Goal: Information Seeking & Learning: Check status

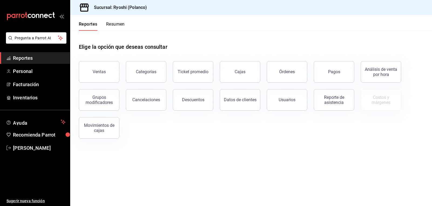
click at [333, 69] on button "Pagos" at bounding box center [334, 72] width 40 height 22
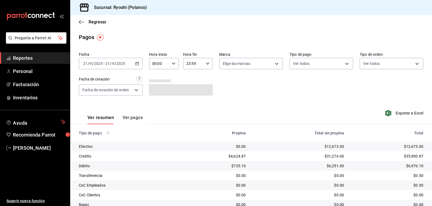
click at [172, 62] on icon "button" at bounding box center [174, 64] width 4 height 4
click at [258, 76] on div at bounding box center [216, 103] width 432 height 206
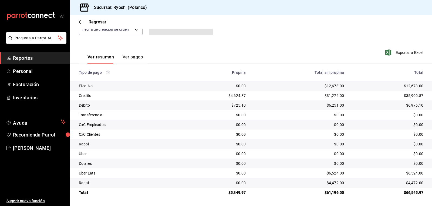
scroll to position [34, 0]
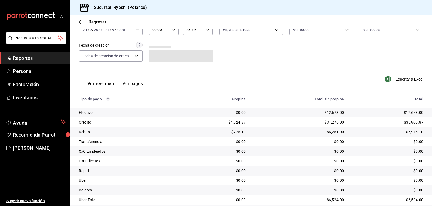
click at [172, 31] on div "00:00 Hora inicio" at bounding box center [164, 29] width 30 height 11
click at [156, 69] on span "02" at bounding box center [156, 69] width 6 height 4
type input "02:00"
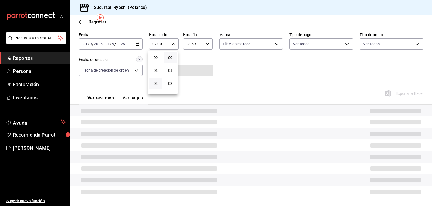
scroll to position [34, 0]
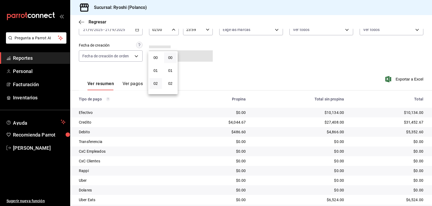
click at [249, 67] on div at bounding box center [216, 103] width 432 height 206
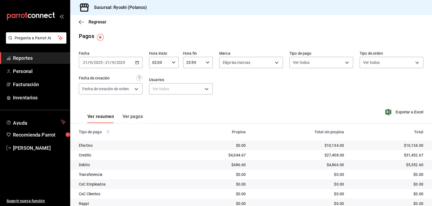
scroll to position [0, 0]
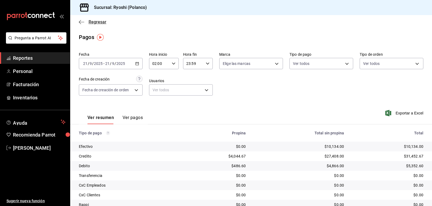
click at [81, 22] on icon "button" at bounding box center [81, 22] width 5 height 5
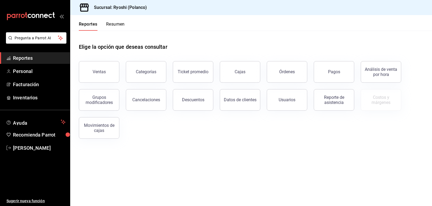
click at [111, 23] on button "Resumen" at bounding box center [115, 26] width 19 height 9
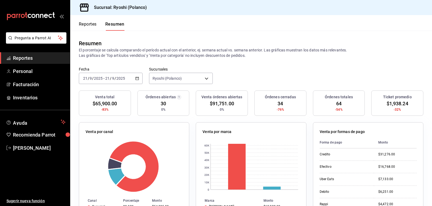
click at [90, 24] on button "Reportes" at bounding box center [88, 26] width 18 height 9
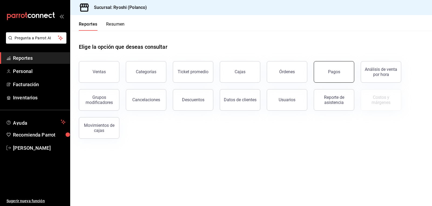
click at [339, 65] on button "Pagos" at bounding box center [334, 72] width 40 height 22
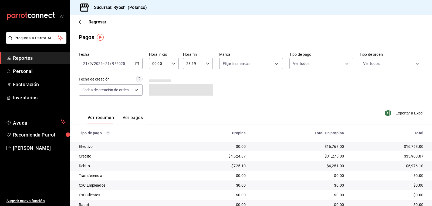
click at [173, 64] on icon "button" at bounding box center [174, 64] width 4 height 4
click at [154, 102] on span "02" at bounding box center [156, 103] width 6 height 4
type input "02:00"
click at [284, 87] on div at bounding box center [216, 103] width 432 height 206
drag, startPoint x: 342, startPoint y: 145, endPoint x: 323, endPoint y: 148, distance: 18.5
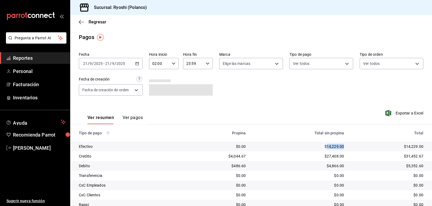
click at [323, 148] on td "$14,229.00" at bounding box center [299, 147] width 98 height 10
copy div "14,229.00"
